Goal: Subscribe to service/newsletter

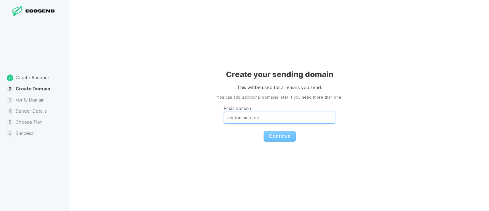
click at [228, 117] on input "Email domain" at bounding box center [279, 118] width 111 height 12
click at [245, 122] on input "[DOMAIN_NAME]" at bounding box center [279, 118] width 111 height 12
type input "[DOMAIN_NAME]"
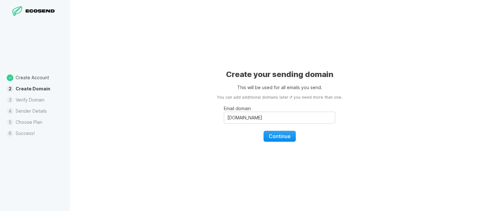
click at [281, 134] on span "Continue" at bounding box center [280, 136] width 22 height 6
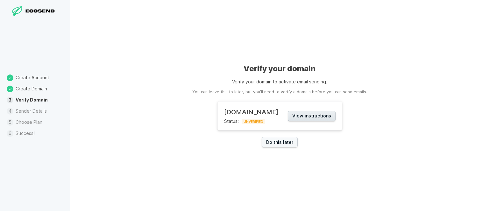
click at [297, 117] on button "View instructions" at bounding box center [312, 116] width 48 height 11
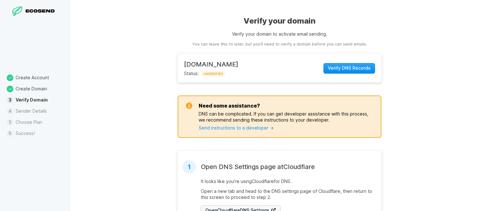
click at [341, 67] on span "Verify DNS Records" at bounding box center [349, 68] width 43 height 6
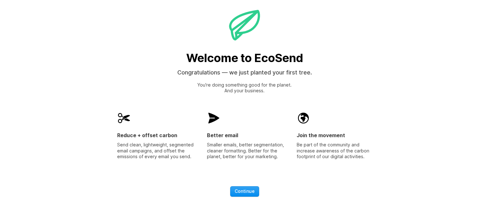
click at [245, 193] on span "Continue" at bounding box center [245, 191] width 20 height 6
click at [241, 189] on span "Continue" at bounding box center [245, 191] width 20 height 6
click at [249, 188] on span "Continue" at bounding box center [245, 191] width 20 height 6
click at [242, 192] on span "Continue" at bounding box center [245, 191] width 20 height 6
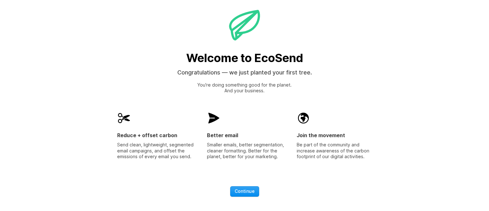
click at [242, 192] on span "Continue" at bounding box center [245, 191] width 20 height 6
click at [253, 189] on span "Continue" at bounding box center [245, 191] width 20 height 6
